Goal: Information Seeking & Learning: Stay updated

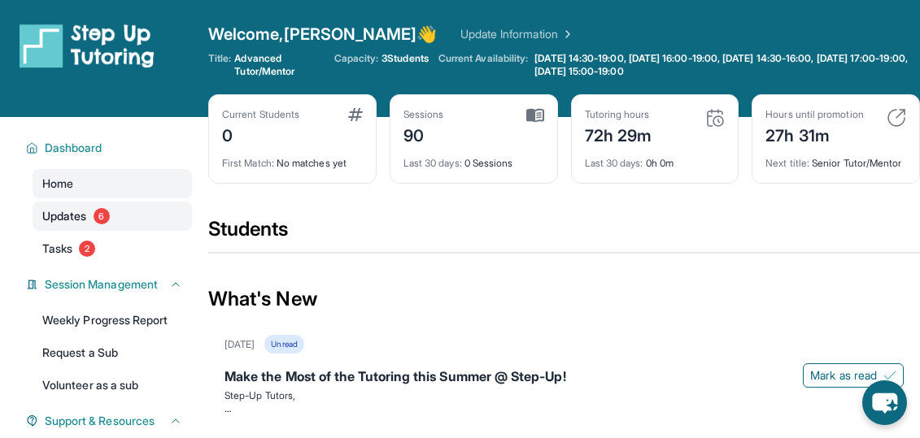
click at [61, 226] on link "Updates 6" at bounding box center [112, 216] width 159 height 29
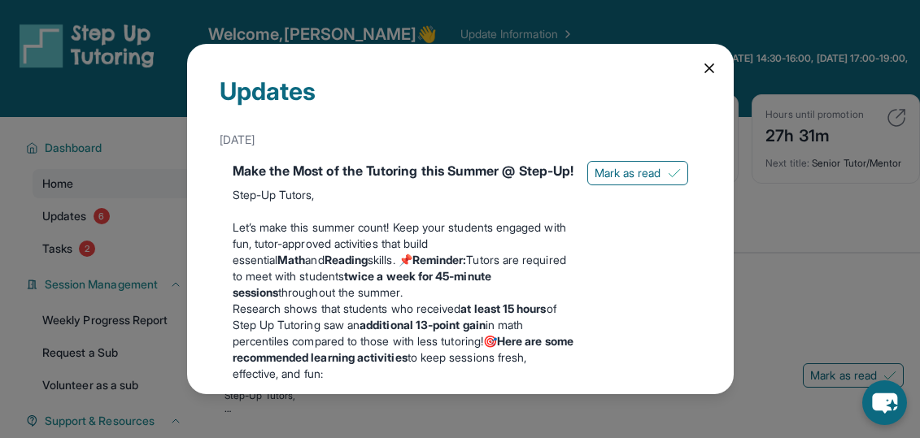
click at [694, 64] on div "Updates [DATE] Make the Most of the Tutoring this Summer @ Step-Up! Step-Up Tut…" at bounding box center [460, 219] width 546 height 350
click at [627, 170] on span "Mark as read" at bounding box center [627, 173] width 67 height 16
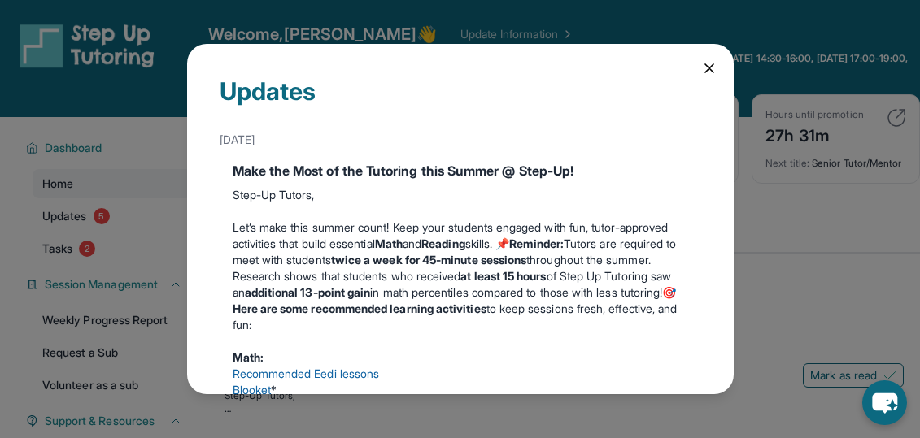
click at [699, 64] on div "Updates [DATE] Make the Most of the Tutoring this Summer @ Step-Up! Step-Up Tut…" at bounding box center [460, 219] width 546 height 350
click at [707, 64] on icon at bounding box center [709, 68] width 16 height 16
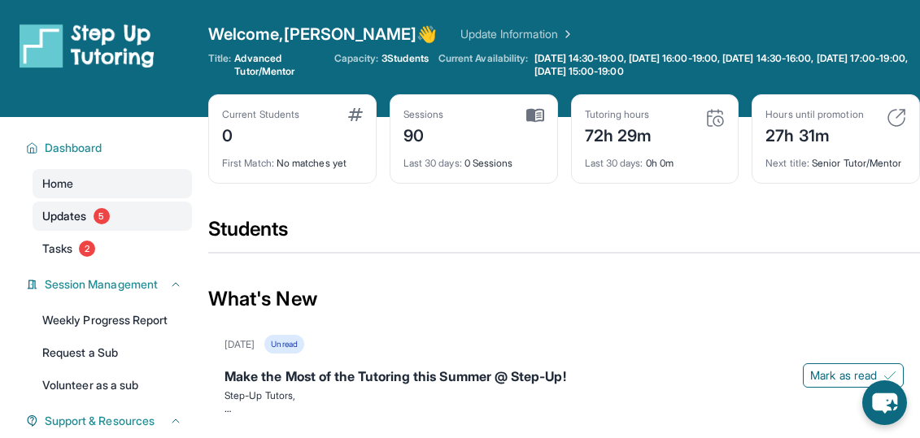
click at [75, 211] on span "Updates" at bounding box center [64, 216] width 45 height 16
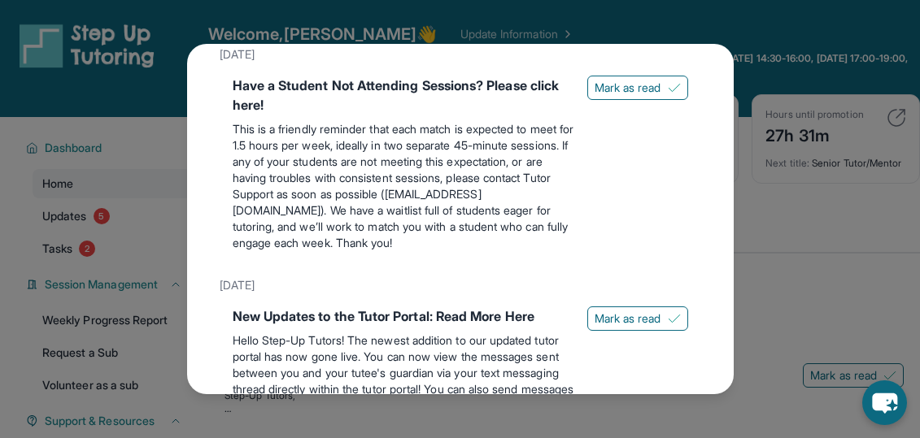
scroll to position [698, 0]
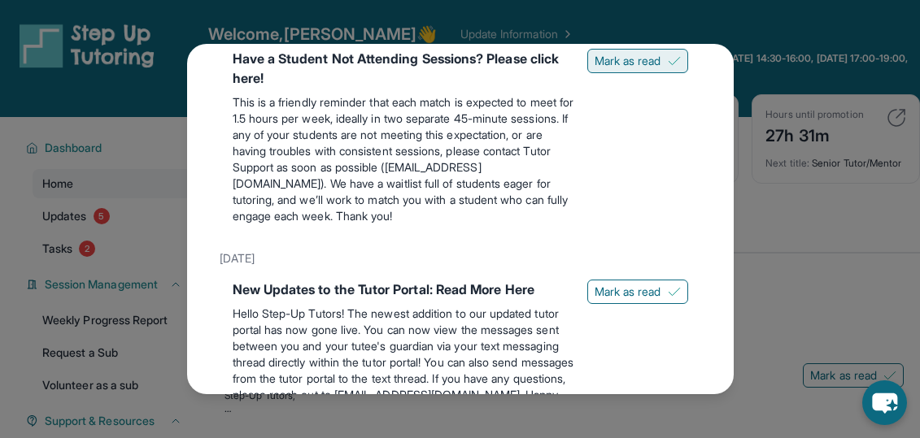
click at [597, 69] on span "Mark as read" at bounding box center [627, 61] width 67 height 16
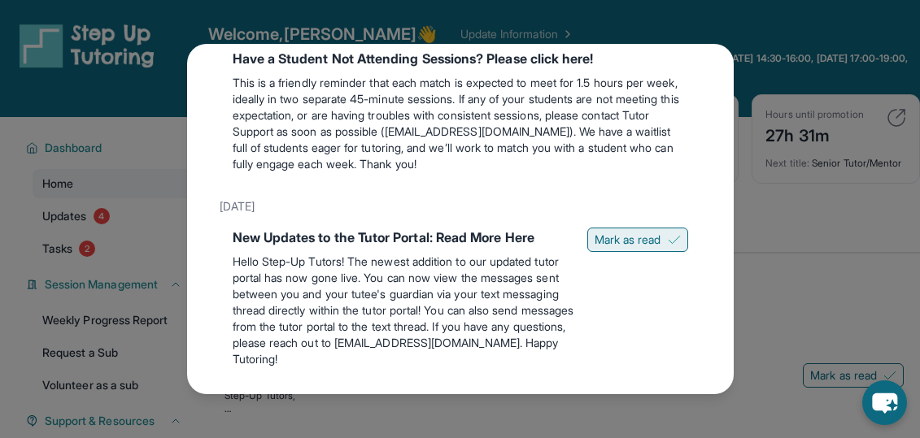
click at [604, 246] on button "Mark as read" at bounding box center [637, 240] width 101 height 24
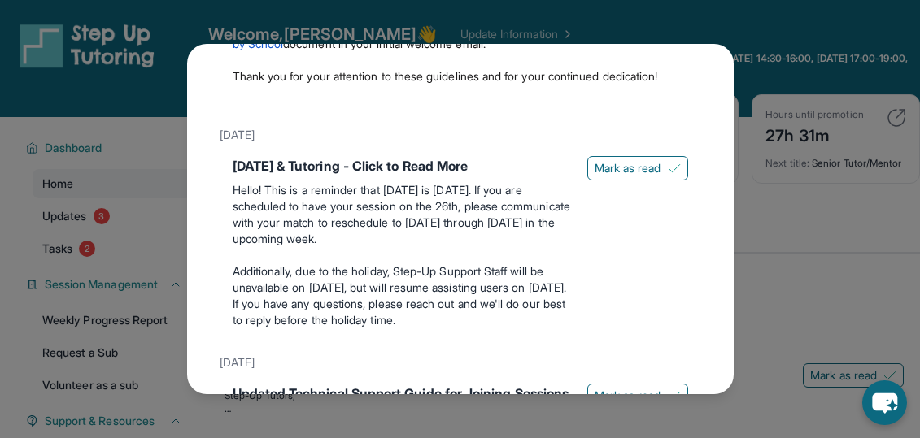
scroll to position [1447, 0]
click at [620, 176] on span "Mark as read" at bounding box center [627, 167] width 67 height 16
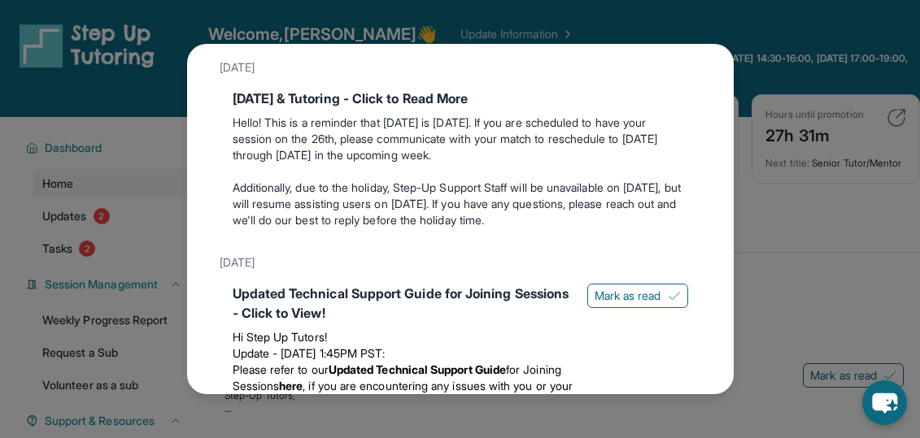
scroll to position [1514, 0]
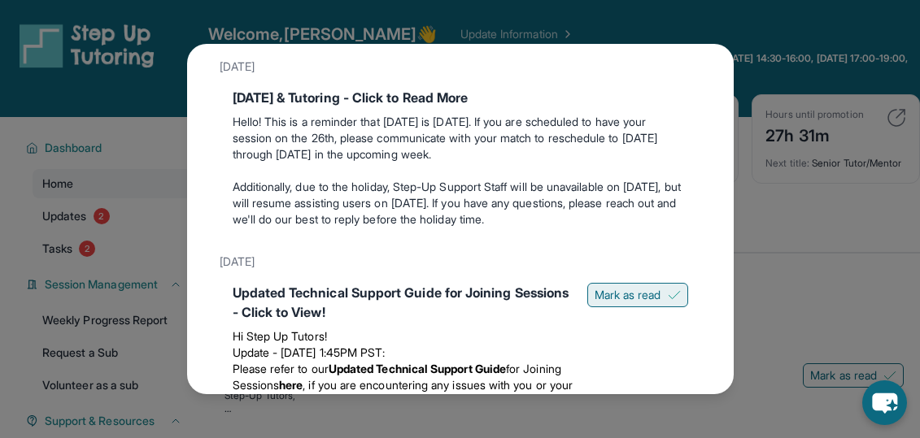
click at [619, 303] on span "Mark as read" at bounding box center [627, 295] width 67 height 16
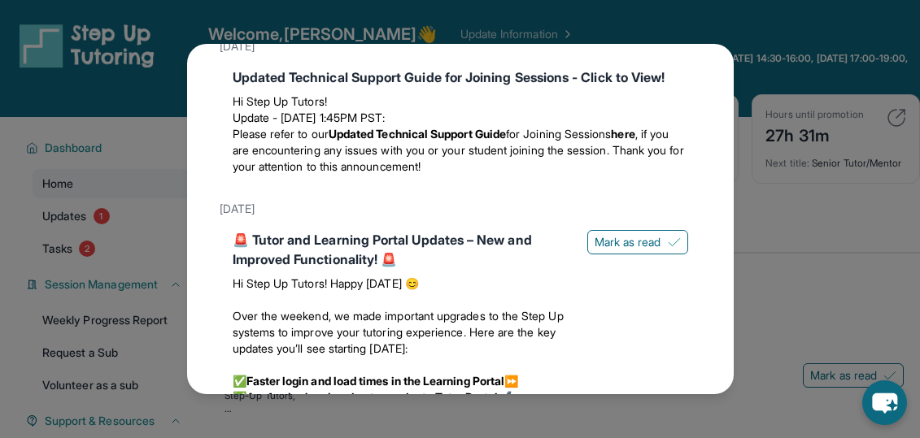
scroll to position [1738, 0]
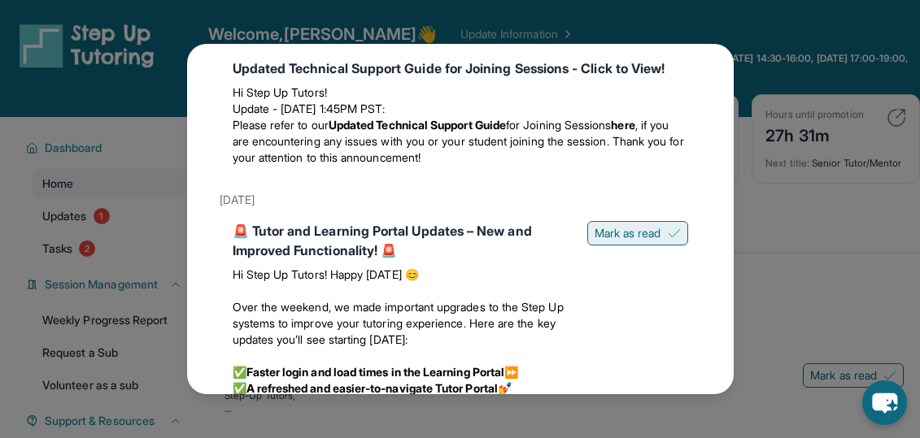
click at [624, 246] on button "Mark as read" at bounding box center [637, 233] width 101 height 24
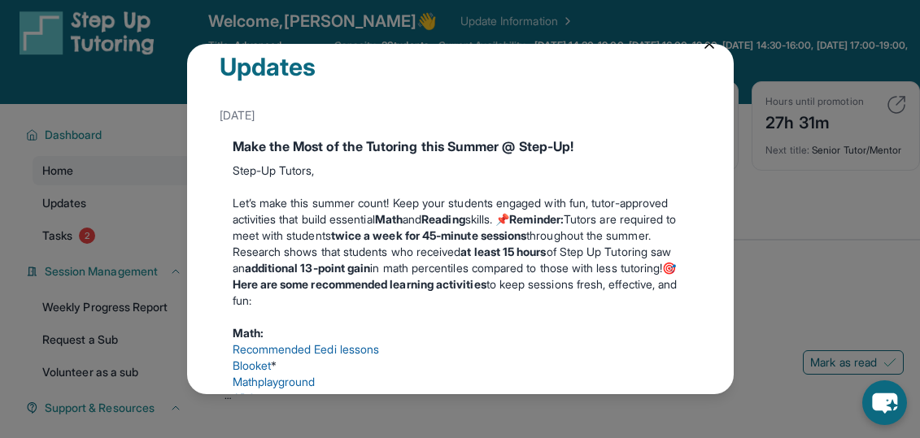
scroll to position [0, 0]
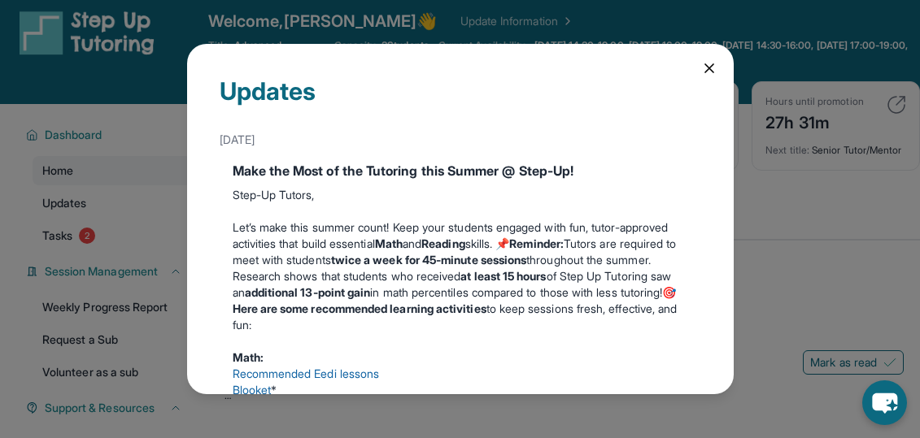
click at [694, 55] on div "Updates [DATE] Make the Most of the Tutoring this Summer @ Step-Up! Step-Up Tut…" at bounding box center [460, 219] width 546 height 350
click at [706, 68] on icon at bounding box center [709, 68] width 16 height 16
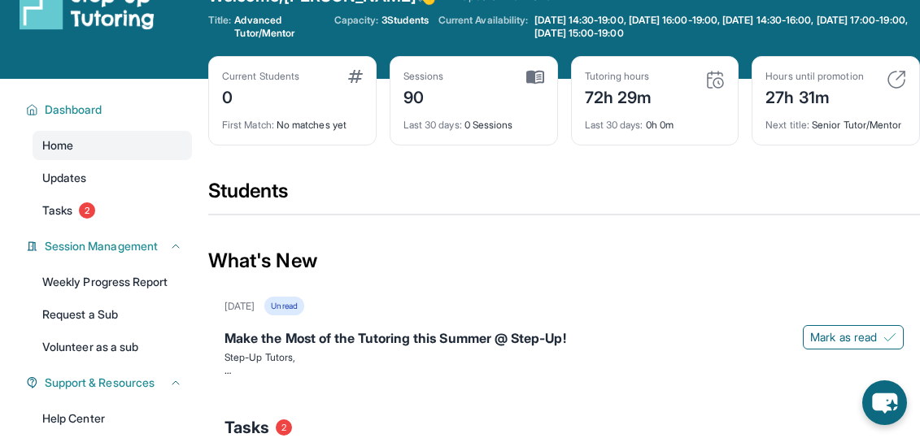
scroll to position [36, 0]
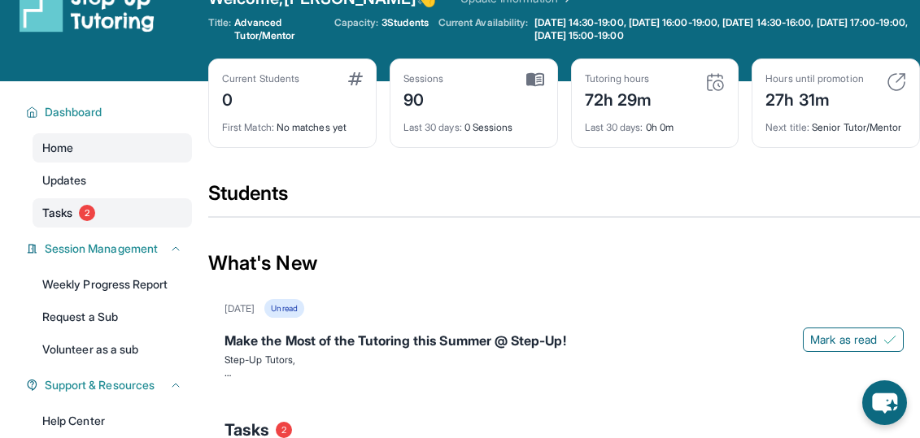
click at [86, 208] on span "2" at bounding box center [87, 213] width 16 height 16
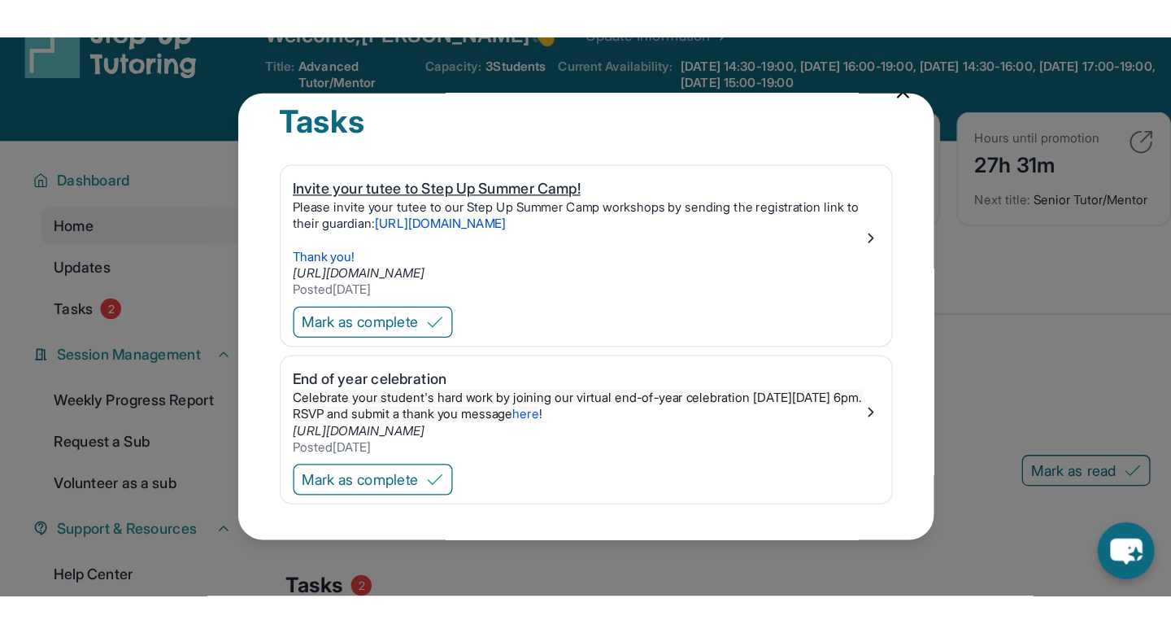
scroll to position [0, 0]
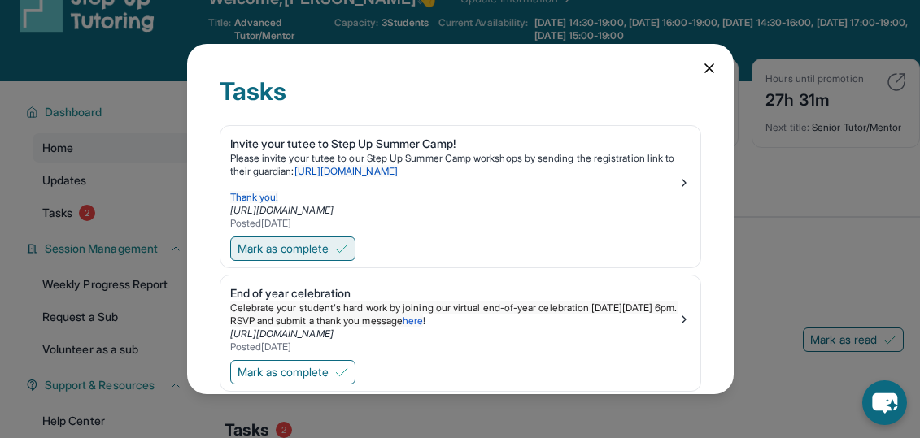
click at [317, 250] on span "Mark as complete" at bounding box center [282, 249] width 91 height 16
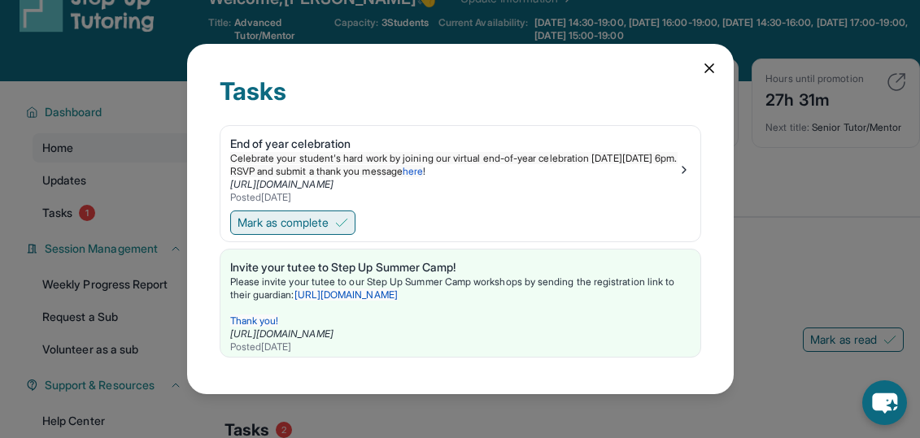
click at [308, 228] on span "Mark as complete" at bounding box center [282, 223] width 91 height 16
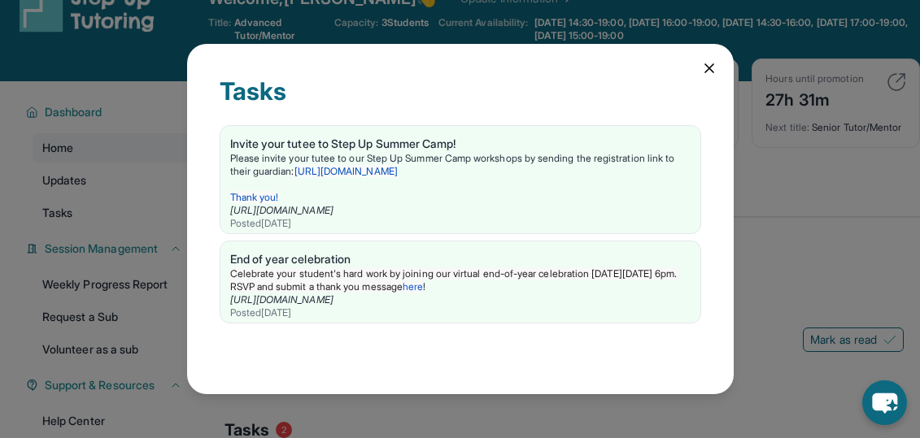
click at [712, 69] on icon at bounding box center [709, 68] width 16 height 16
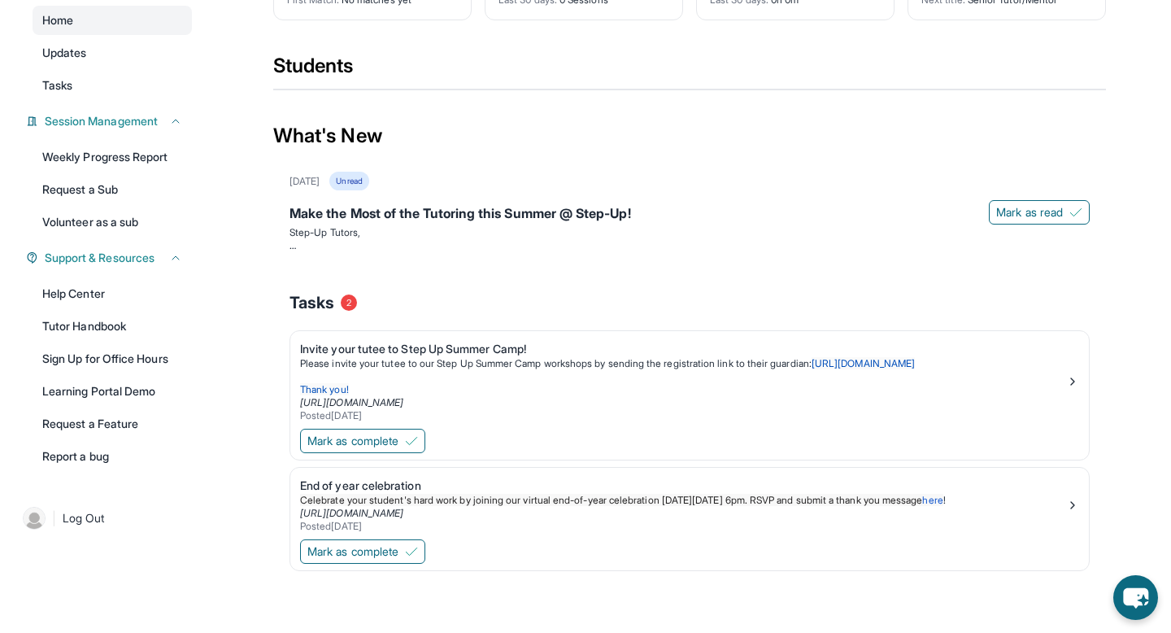
scroll to position [154, 0]
click at [59, 228] on link "Volunteer as a sub" at bounding box center [112, 221] width 159 height 29
